Goal: Find specific page/section: Find specific page/section

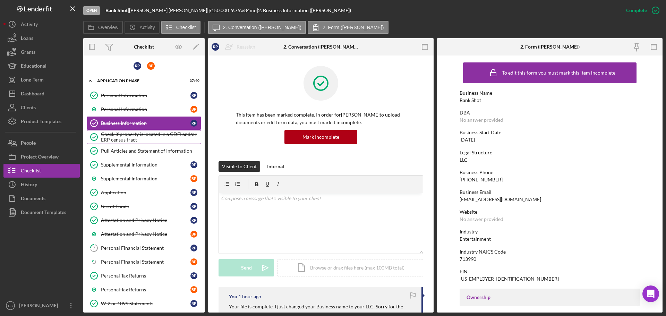
scroll to position [104, 0]
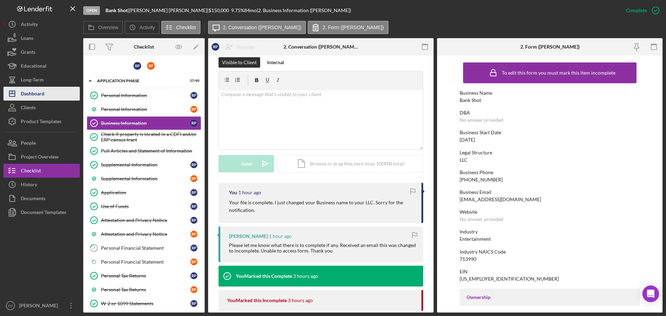
click at [39, 87] on div "Dashboard" at bounding box center [33, 95] width 24 height 16
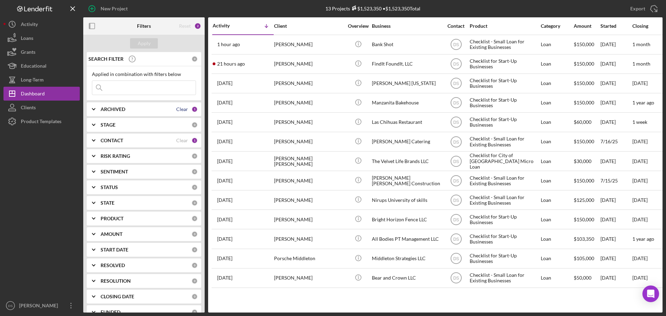
click at [176, 111] on div "Clear" at bounding box center [182, 110] width 12 height 6
click at [178, 108] on div "ARCHIVED" at bounding box center [146, 110] width 91 height 6
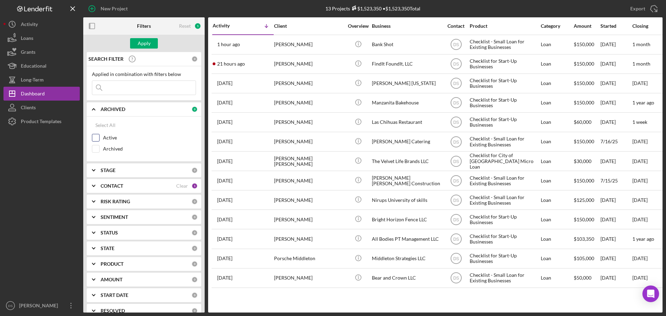
click at [97, 141] on input "Active" at bounding box center [95, 137] width 7 height 7
checkbox input "true"
click at [97, 150] on input "Archived" at bounding box center [95, 148] width 7 height 7
checkbox input "true"
click at [150, 42] on button "Apply" at bounding box center [144, 43] width 28 height 10
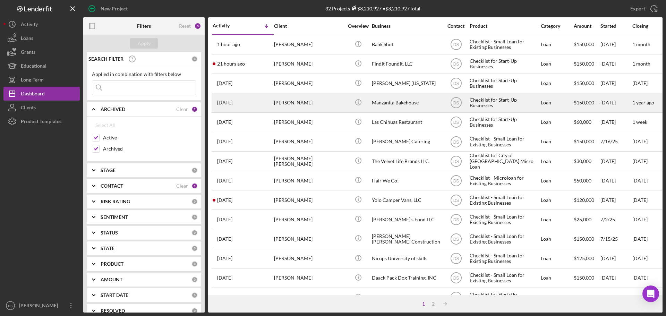
click at [392, 102] on div "Manzanita Bakehouse" at bounding box center [406, 103] width 69 height 18
click at [503, 103] on div "Checklist for Start-Up Businesses" at bounding box center [504, 103] width 69 height 18
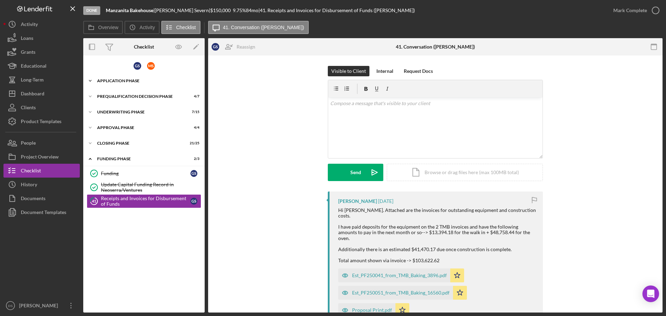
click at [127, 79] on div "Application Phase" at bounding box center [146, 81] width 99 height 4
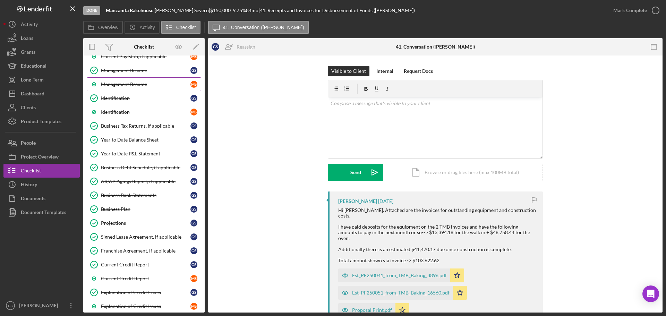
scroll to position [278, 0]
